Goal: Task Accomplishment & Management: Manage account settings

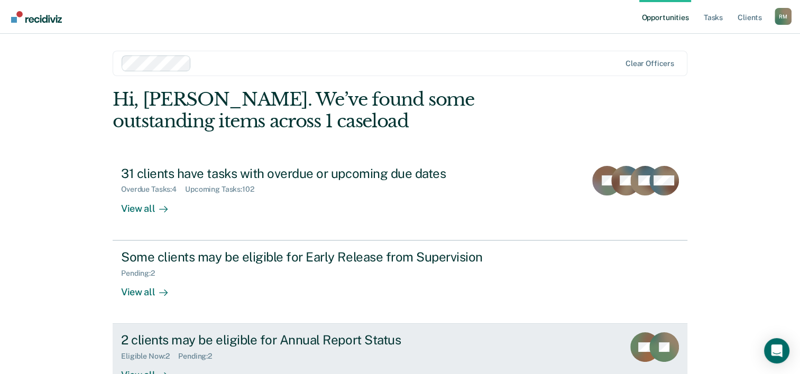
click at [153, 338] on div "2 clients may be eligible for Annual Report Status" at bounding box center [306, 339] width 371 height 15
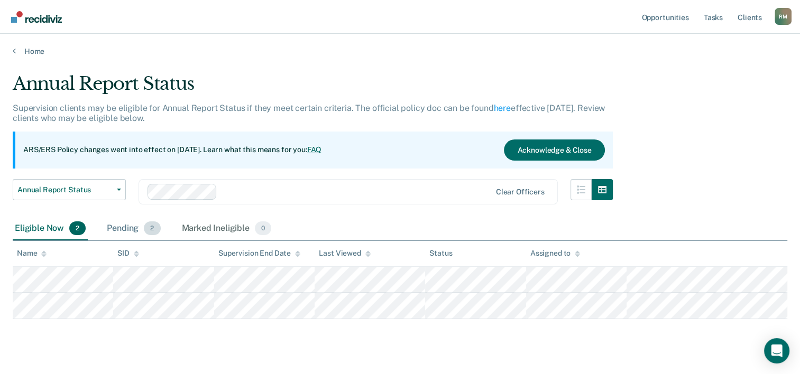
click at [124, 229] on div "Pending 2" at bounding box center [134, 228] width 58 height 23
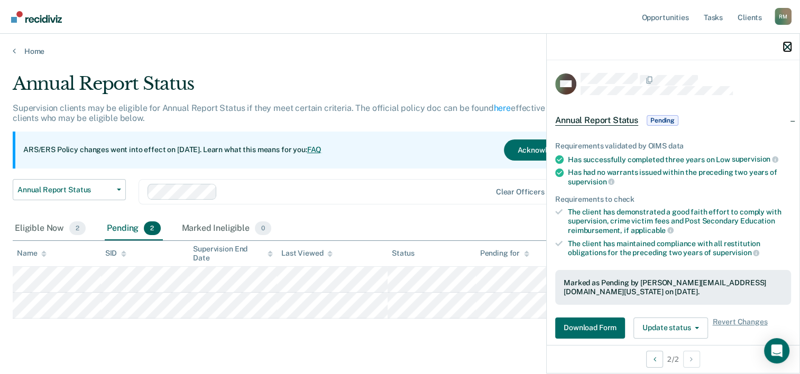
click at [787, 44] on icon "button" at bounding box center [786, 46] width 7 height 7
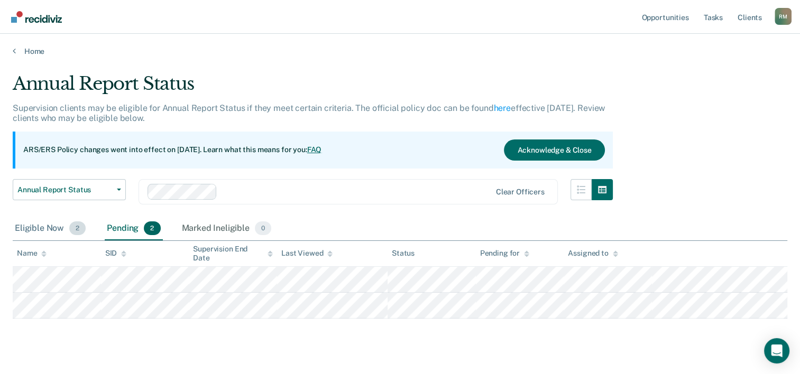
click at [48, 228] on div "Eligible Now 2" at bounding box center [50, 228] width 75 height 23
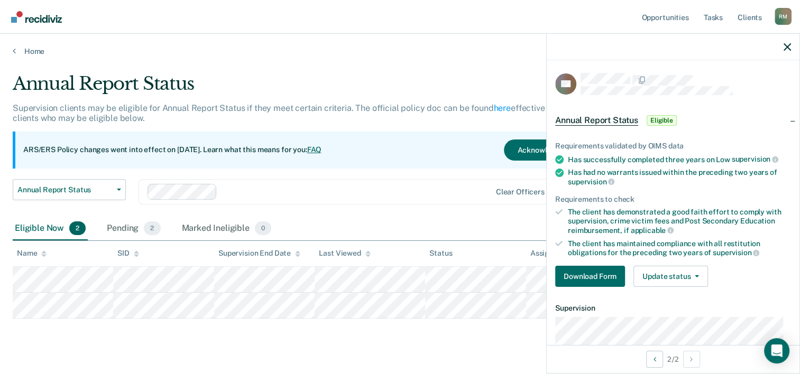
click at [429, 72] on main "Annual Report Status Supervision clients may be eligible for Annual Report Stat…" at bounding box center [400, 224] width 800 height 336
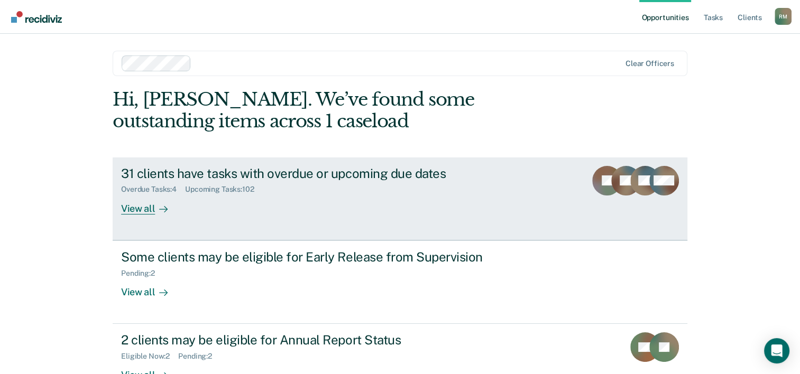
click at [369, 169] on div "31 clients have tasks with overdue or upcoming due dates" at bounding box center [306, 173] width 371 height 15
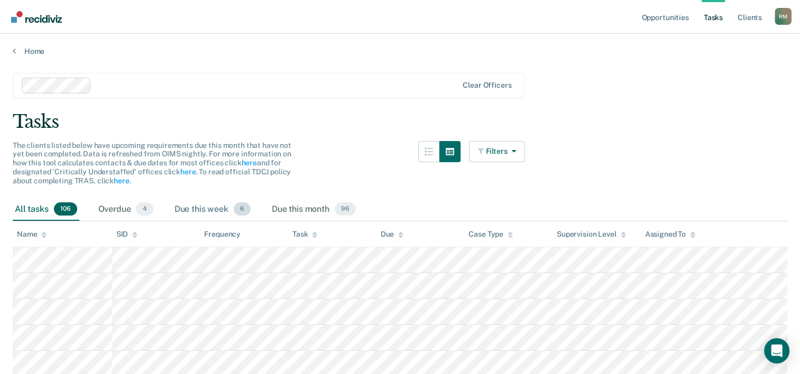
click at [216, 208] on div "Due this week 6" at bounding box center [212, 209] width 80 height 23
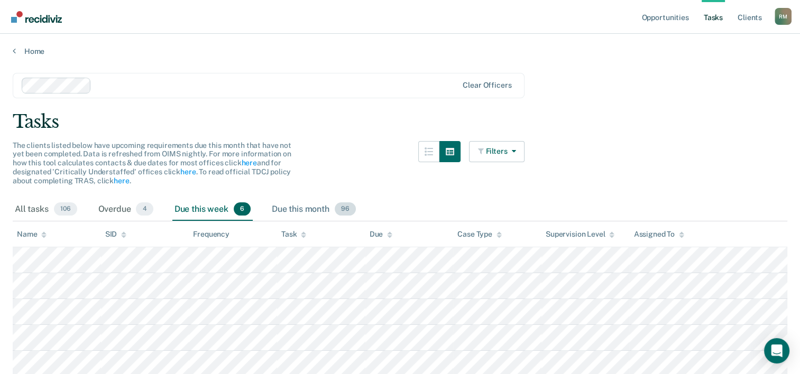
click at [309, 206] on div "Due this month 96" at bounding box center [314, 209] width 88 height 23
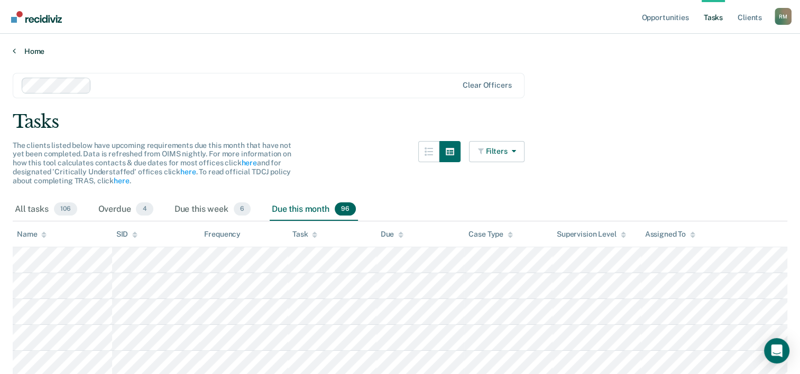
click at [29, 51] on link "Home" at bounding box center [400, 52] width 774 height 10
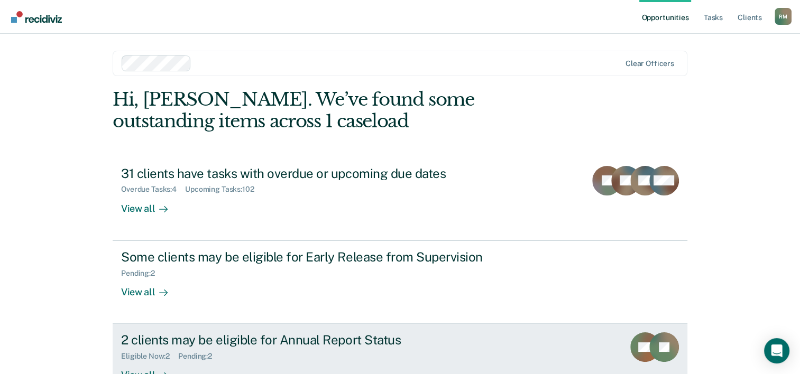
click at [195, 357] on div "Pending : 2" at bounding box center [199, 356] width 42 height 9
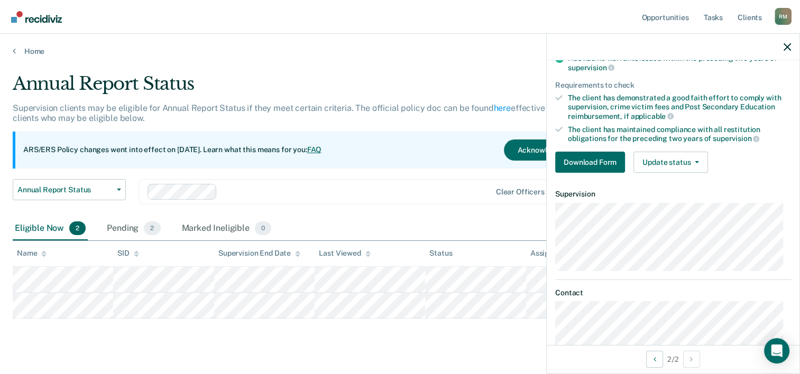
scroll to position [132, 0]
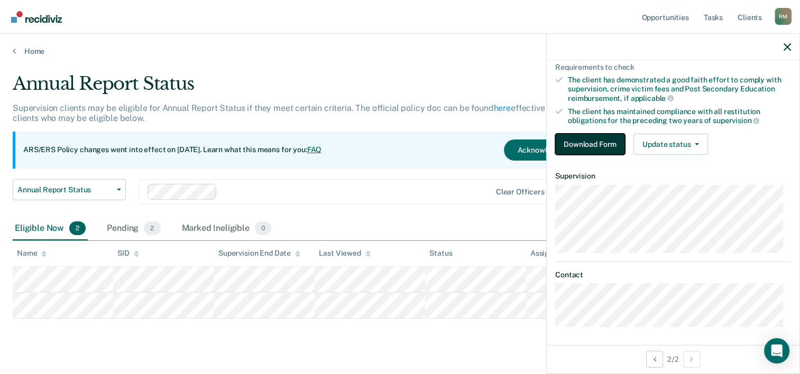
click at [604, 142] on button "Download Form" at bounding box center [590, 144] width 70 height 21
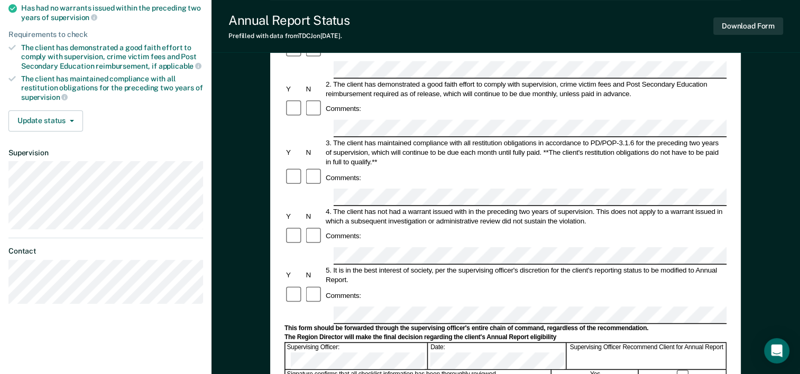
scroll to position [170, 0]
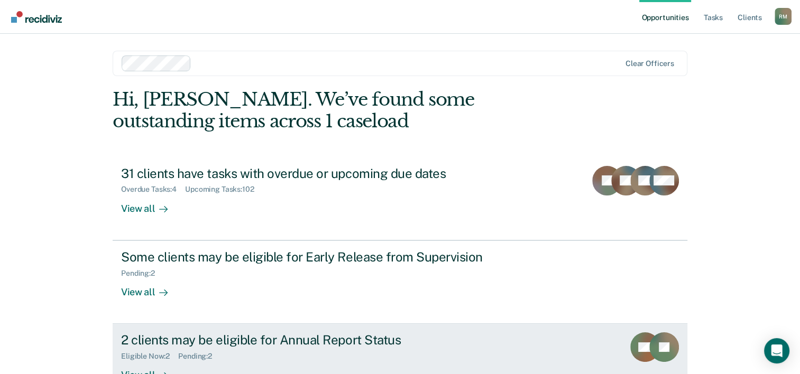
click at [299, 341] on div "2 clients may be eligible for Annual Report Status" at bounding box center [306, 339] width 371 height 15
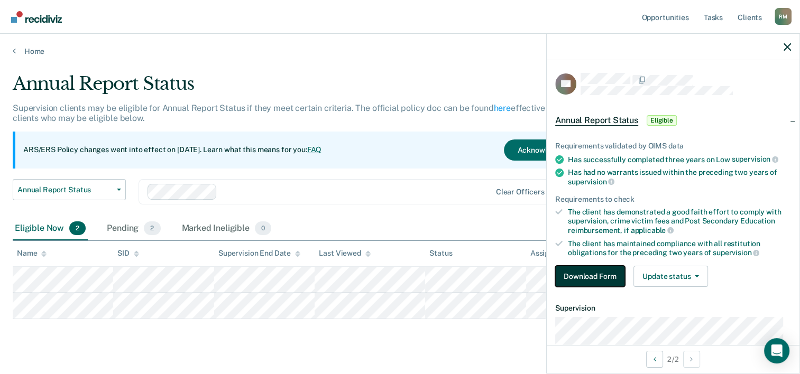
click at [586, 273] on button "Download Form" at bounding box center [590, 276] width 70 height 21
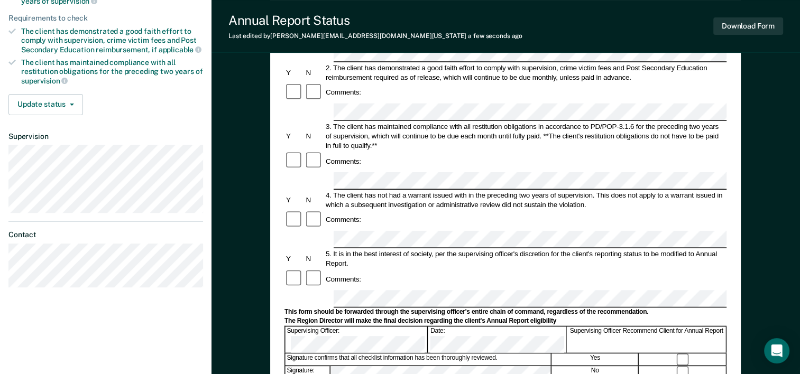
scroll to position [186, 0]
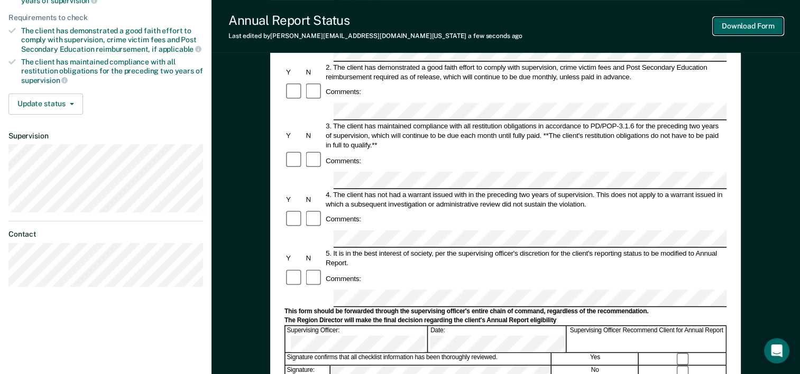
click at [761, 26] on button "Download Form" at bounding box center [748, 25] width 70 height 17
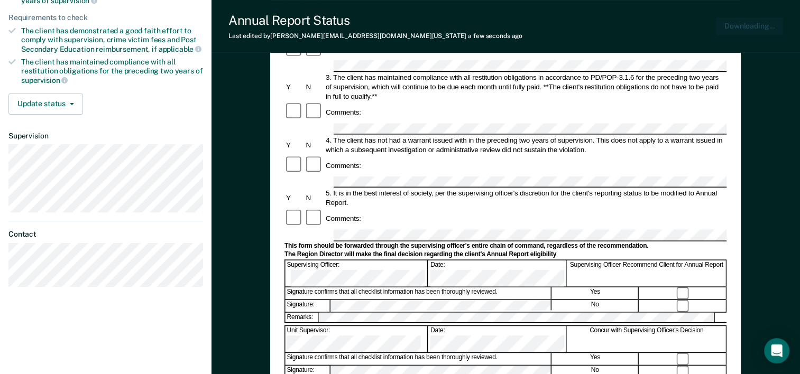
scroll to position [0, 0]
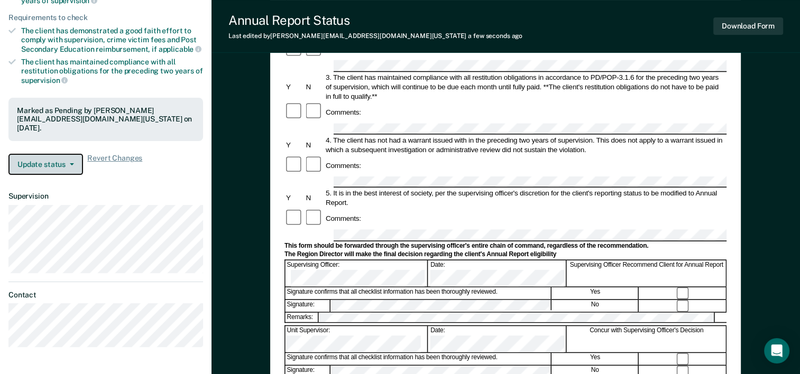
click at [71, 154] on button "Update status" at bounding box center [45, 164] width 75 height 21
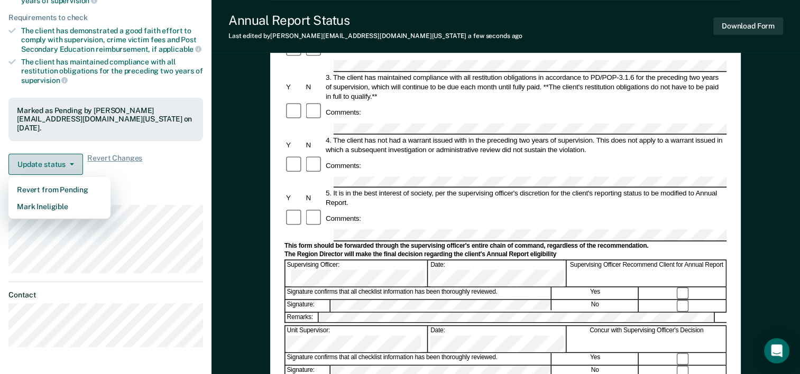
click at [71, 154] on button "Update status" at bounding box center [45, 164] width 75 height 21
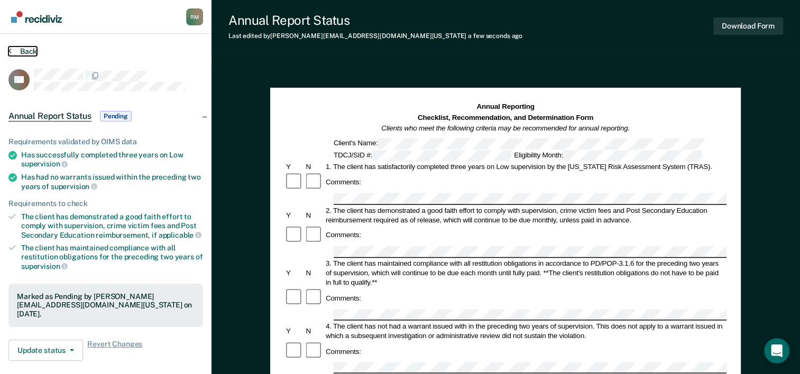
click at [32, 51] on button "Back" at bounding box center [22, 52] width 29 height 10
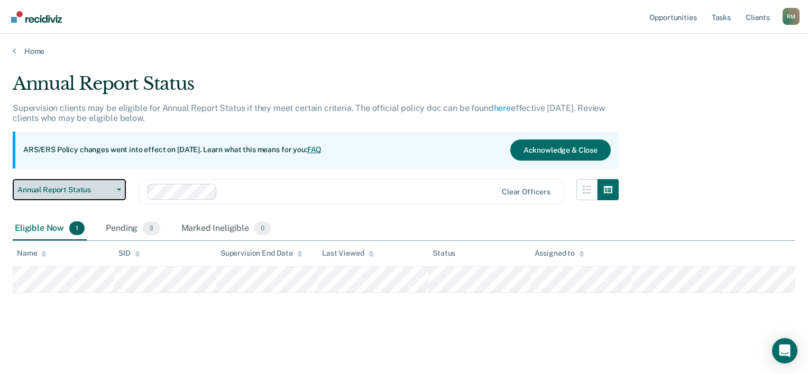
click at [122, 190] on button "Annual Report Status" at bounding box center [69, 189] width 113 height 21
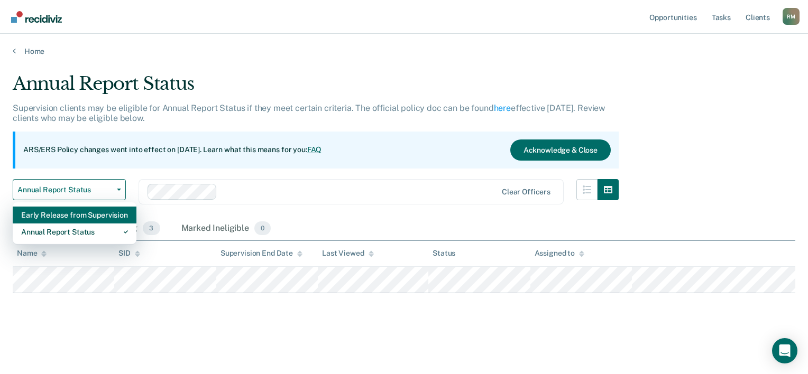
click at [94, 217] on div "Early Release from Supervision" at bounding box center [74, 215] width 107 height 17
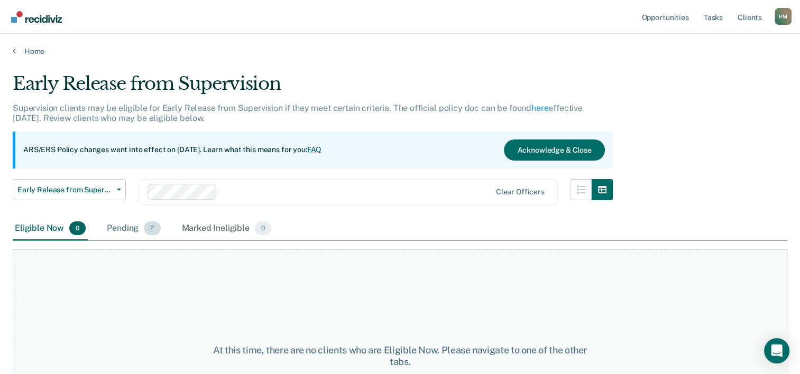
click at [128, 228] on div "Pending 2" at bounding box center [134, 228] width 58 height 23
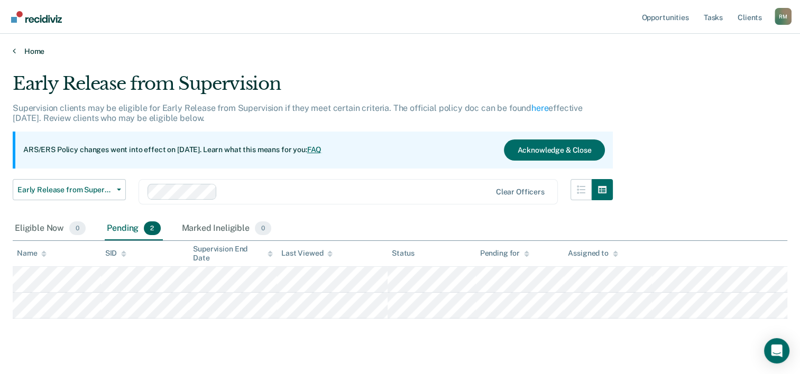
click at [34, 47] on link "Home" at bounding box center [400, 52] width 774 height 10
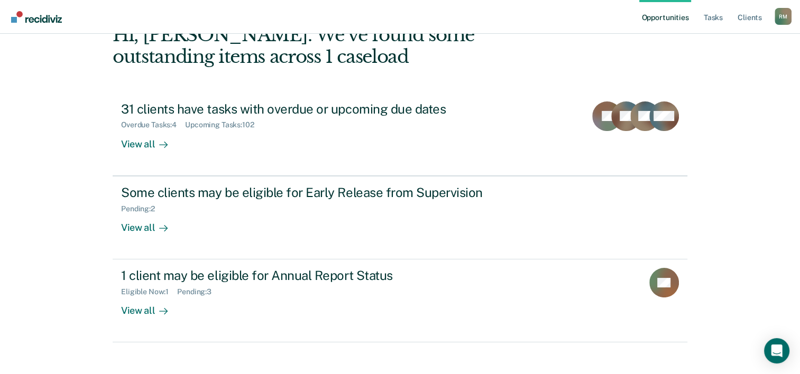
scroll to position [75, 0]
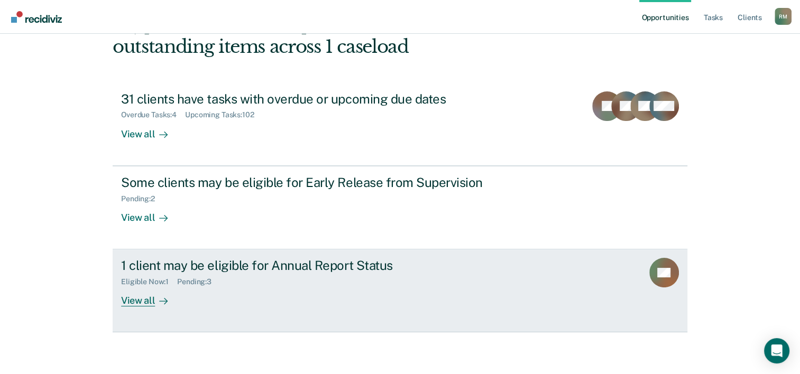
click at [220, 260] on div "1 client may be eligible for Annual Report Status" at bounding box center [306, 265] width 371 height 15
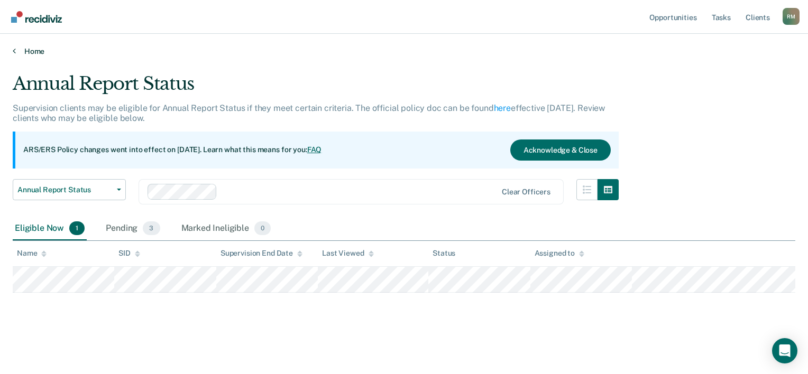
click at [33, 51] on link "Home" at bounding box center [404, 52] width 782 height 10
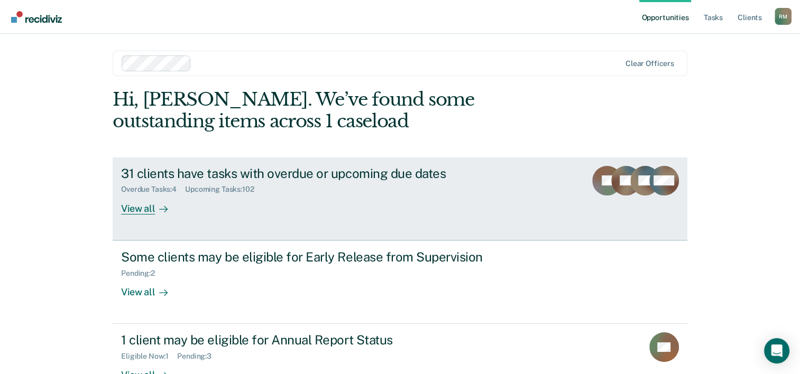
click at [377, 171] on div "31 clients have tasks with overdue or upcoming due dates" at bounding box center [306, 173] width 371 height 15
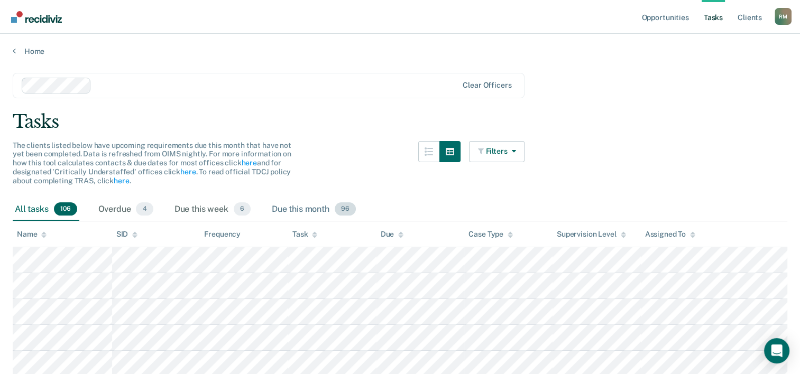
click at [294, 205] on div "Due this month 96" at bounding box center [314, 209] width 88 height 23
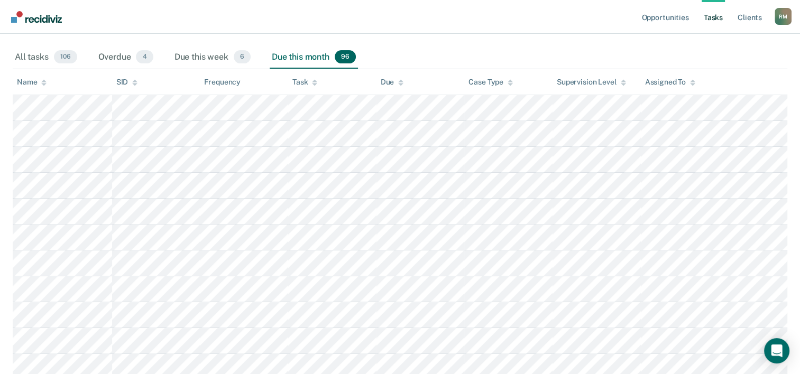
scroll to position [155, 0]
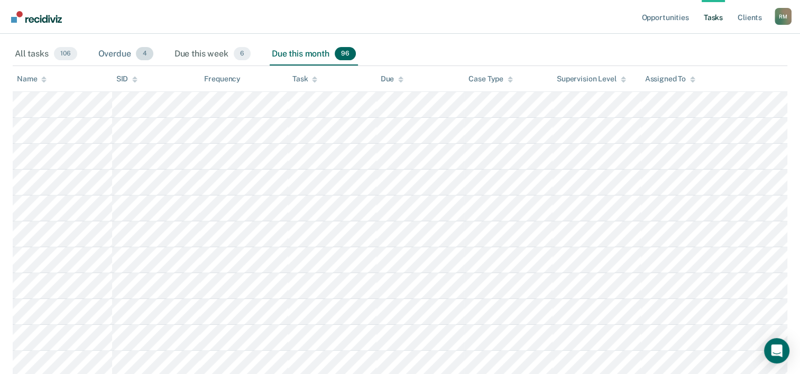
click at [126, 52] on div "Overdue 4" at bounding box center [125, 54] width 59 height 23
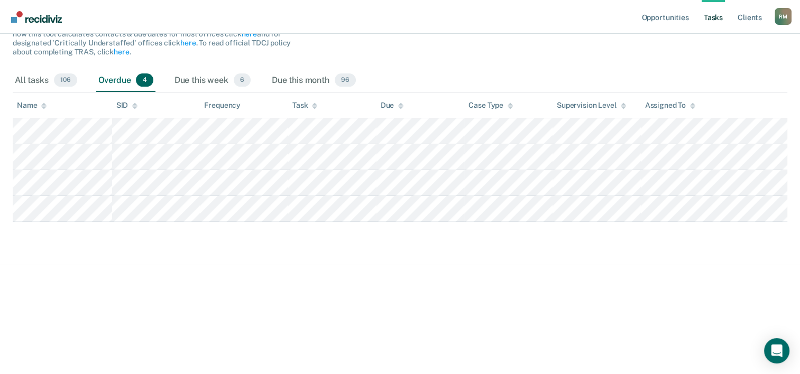
scroll to position [128, 0]
click at [41, 80] on div "All tasks 106" at bounding box center [46, 81] width 67 height 23
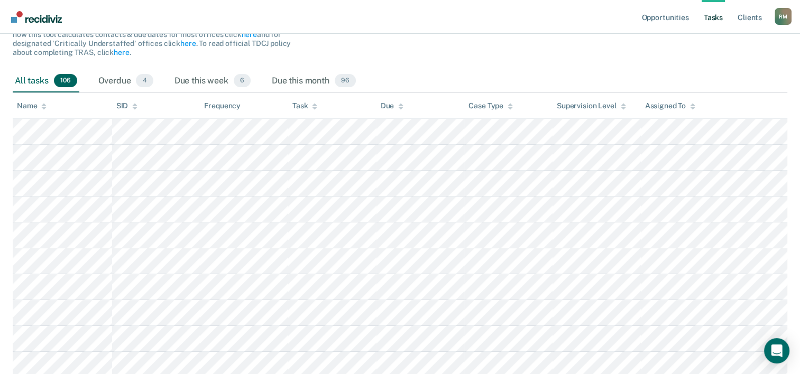
scroll to position [0, 0]
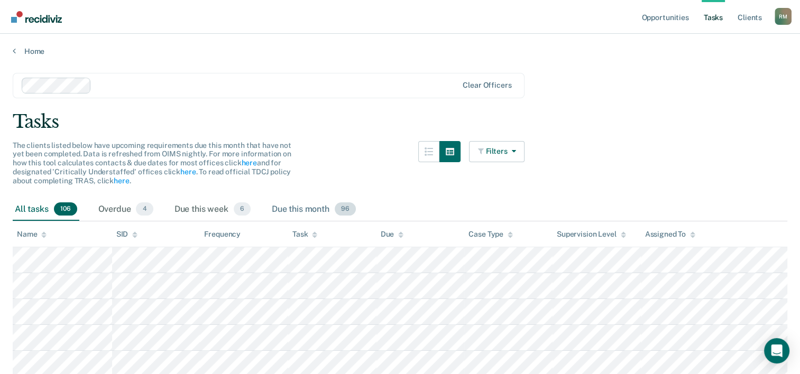
click at [318, 205] on div "Due this month 96" at bounding box center [314, 209] width 88 height 23
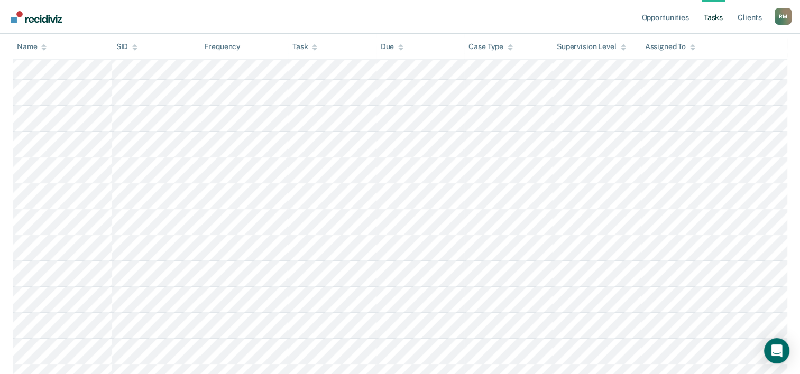
scroll to position [521, 0]
